Goal: Check status: Check status

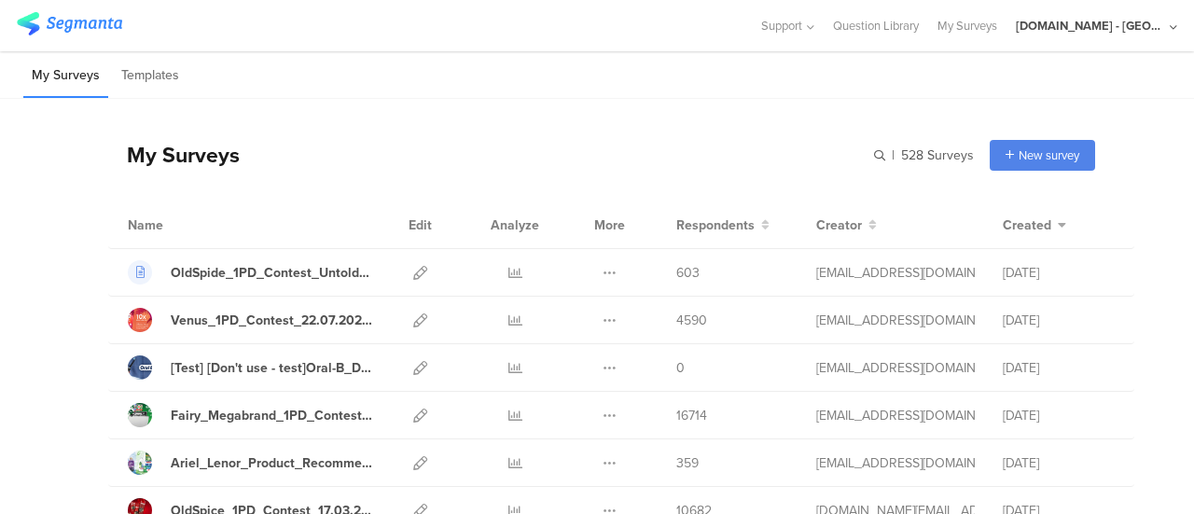
scroll to position [94, 0]
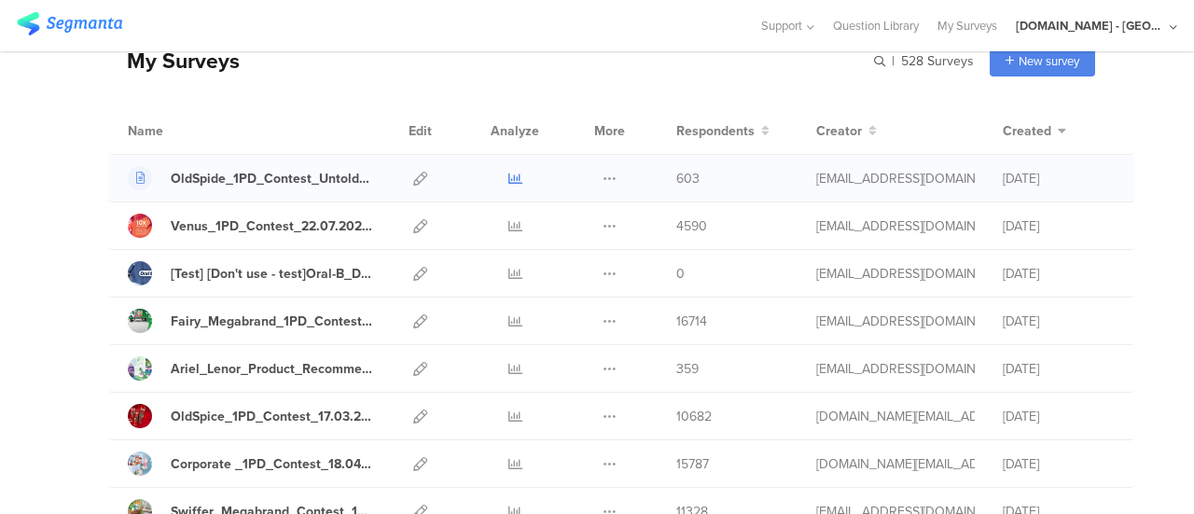
click at [508, 177] on icon at bounding box center [515, 179] width 14 height 14
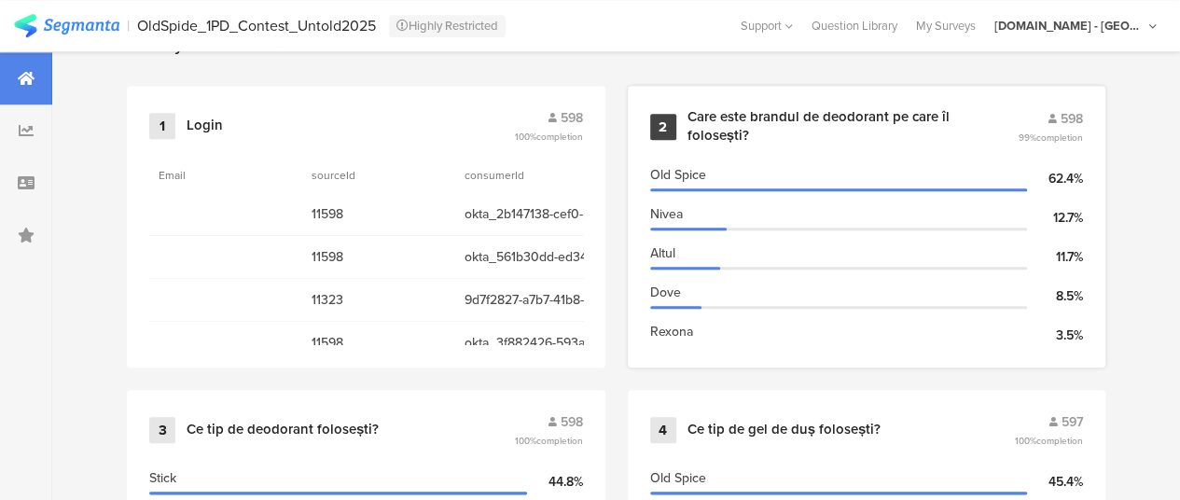
scroll to position [894, 0]
